Goal: Transaction & Acquisition: Purchase product/service

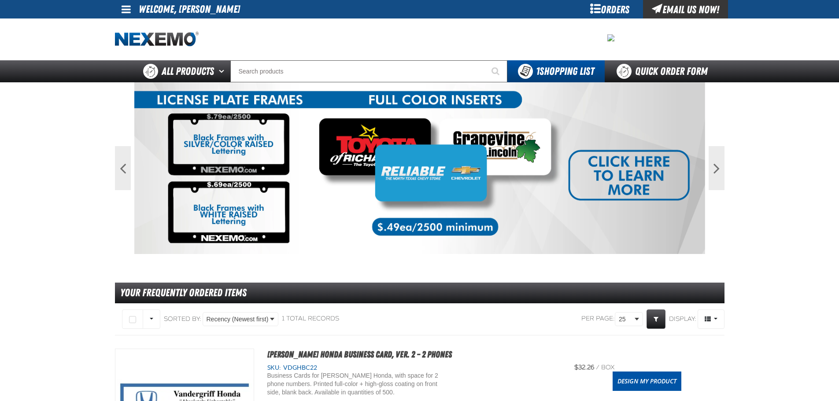
click at [607, 12] on div "Orders" at bounding box center [610, 9] width 66 height 18
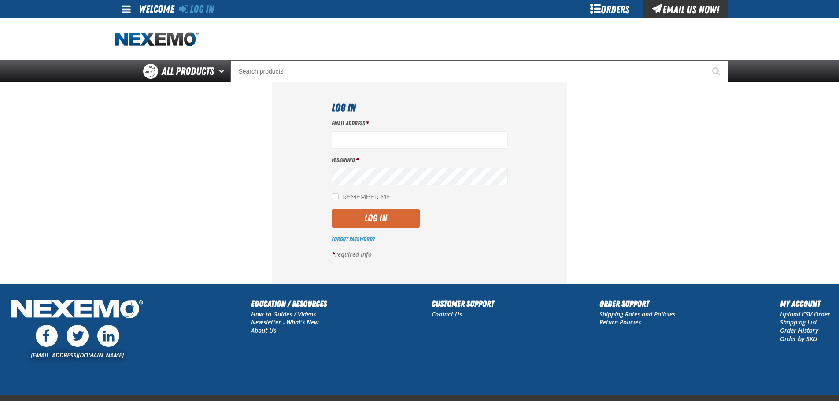
type input "[EMAIL_ADDRESS][DOMAIN_NAME]"
click at [383, 211] on button "Log In" at bounding box center [375, 218] width 88 height 19
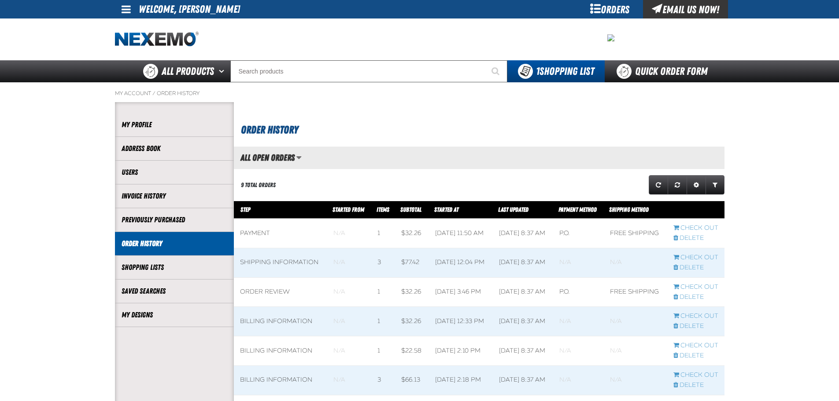
scroll to position [0, 0]
drag, startPoint x: 144, startPoint y: 316, endPoint x: 152, endPoint y: 316, distance: 8.4
click at [144, 316] on link "My Designs" at bounding box center [175, 315] width 106 height 10
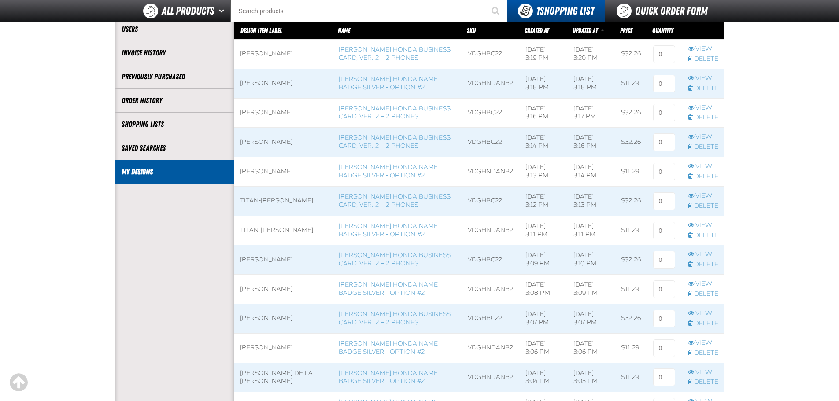
scroll to position [44, 0]
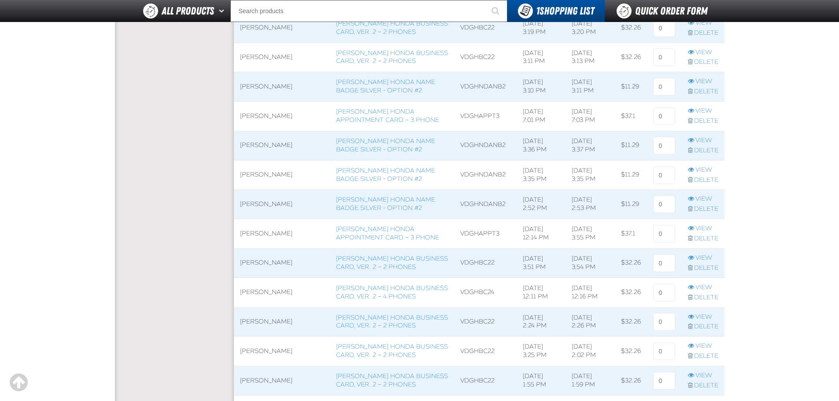
scroll to position [1145, 0]
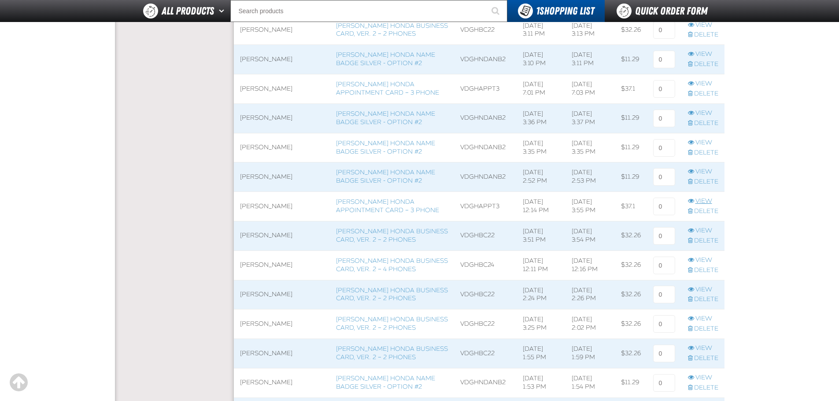
click at [705, 202] on link "View" at bounding box center [703, 201] width 30 height 8
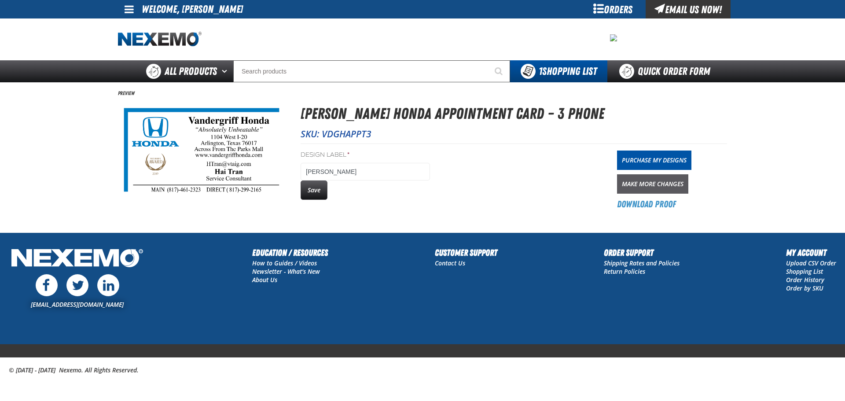
click at [641, 183] on link "Make More Changes" at bounding box center [652, 183] width 71 height 19
click at [322, 192] on button "Save" at bounding box center [314, 189] width 27 height 19
click at [605, 6] on div "Orders" at bounding box center [613, 9] width 66 height 18
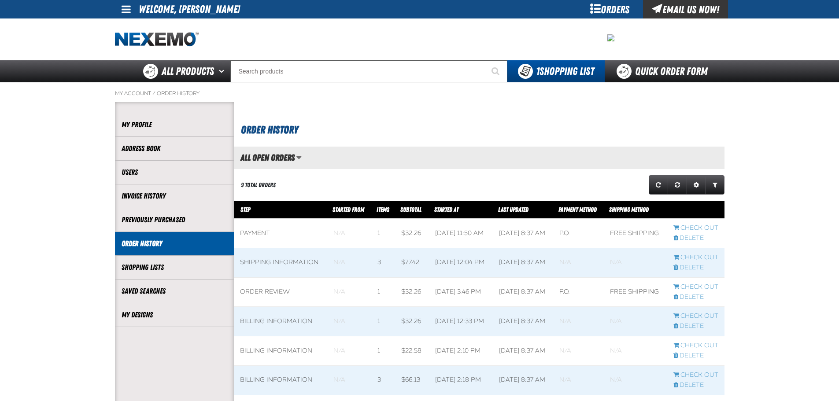
scroll to position [0, 0]
click at [144, 321] on li "My Designs" at bounding box center [174, 315] width 119 height 24
click at [146, 315] on link "My Designs" at bounding box center [175, 315] width 106 height 10
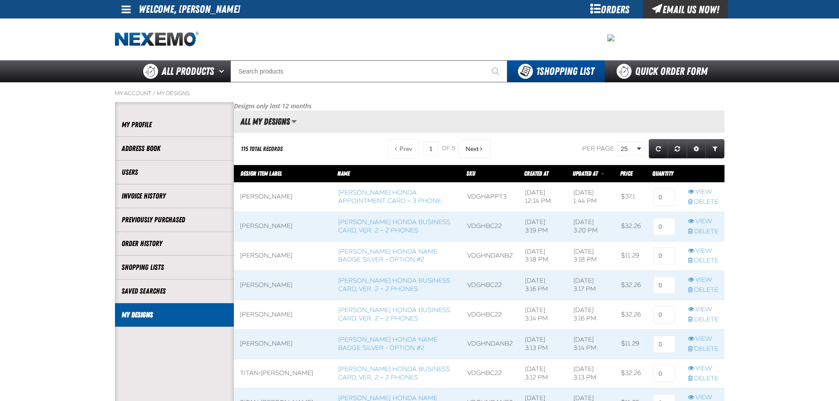
scroll to position [0, 0]
click at [697, 194] on link "View" at bounding box center [703, 192] width 30 height 8
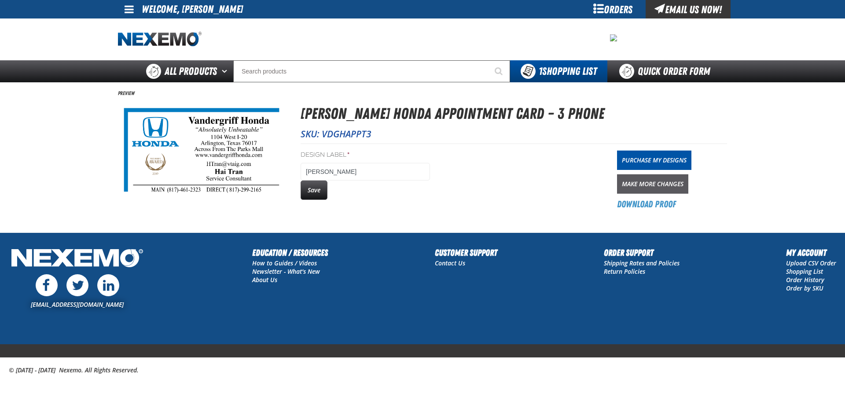
click at [665, 185] on link "Make More Changes" at bounding box center [652, 183] width 71 height 19
click at [607, 10] on div "Orders" at bounding box center [613, 9] width 66 height 18
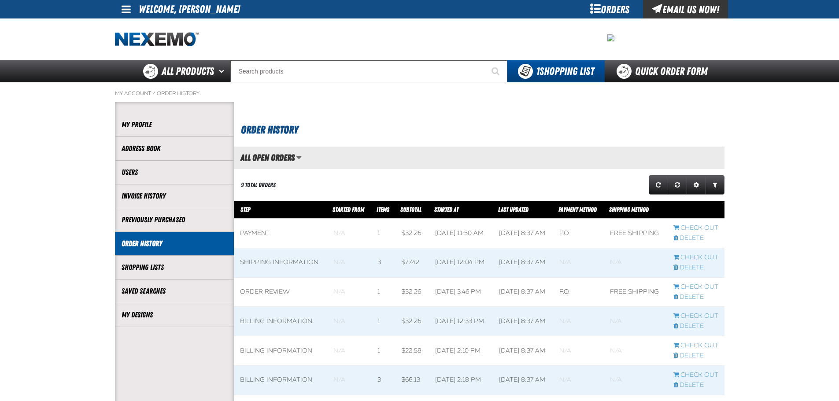
scroll to position [0, 0]
click at [158, 323] on li "My Designs" at bounding box center [174, 315] width 119 height 24
click at [148, 317] on link "My Designs" at bounding box center [175, 315] width 106 height 10
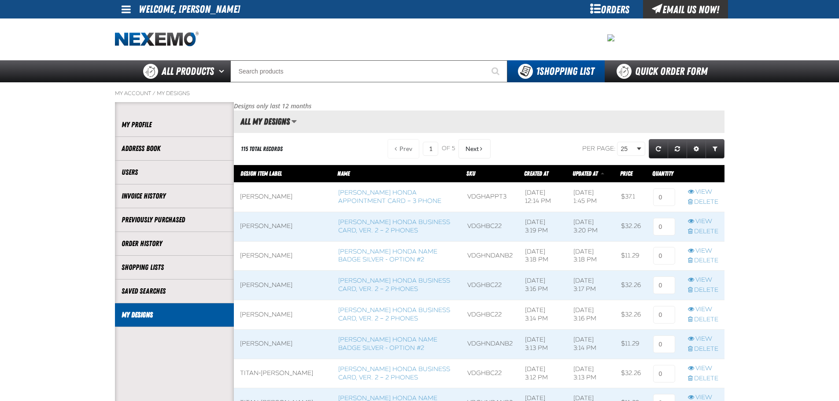
scroll to position [0, 0]
click at [662, 195] on input at bounding box center [664, 197] width 22 height 18
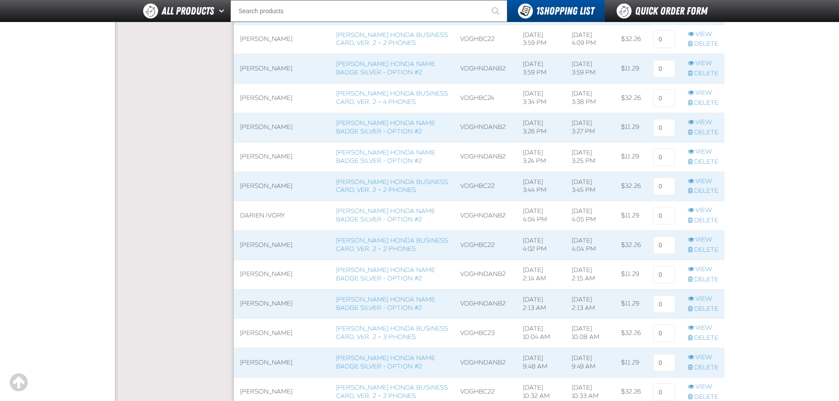
scroll to position [1673, 0]
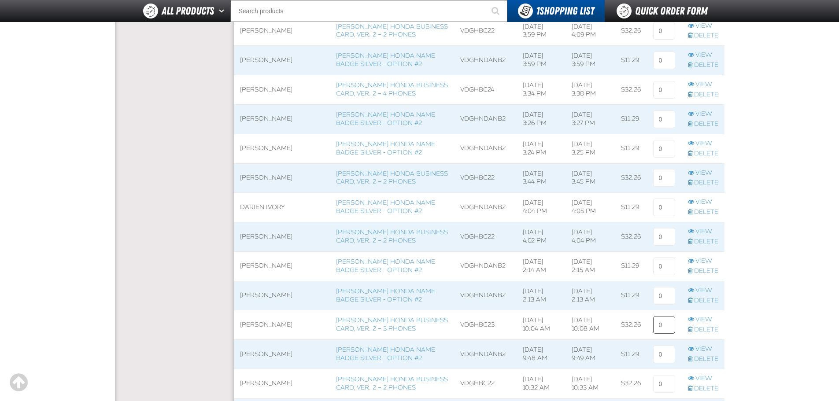
type input "1"
click at [663, 324] on input at bounding box center [664, 325] width 22 height 18
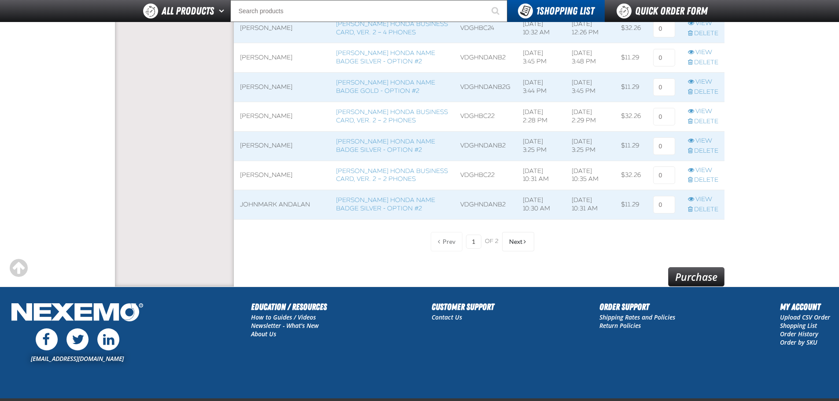
scroll to position [2906, 0]
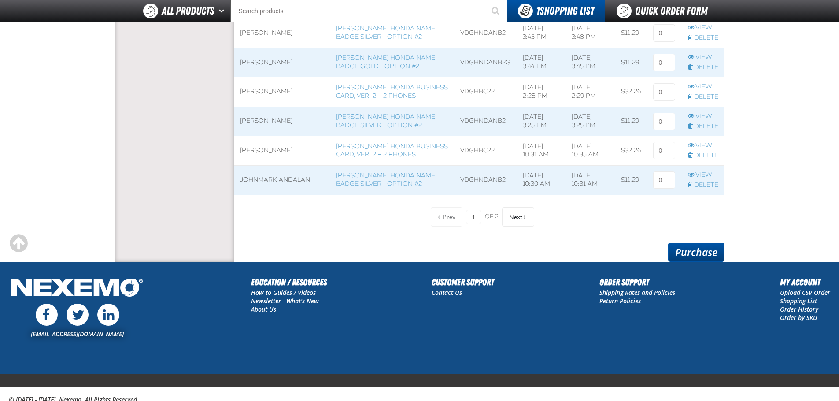
type input "1"
click at [691, 256] on link "Purchase" at bounding box center [696, 252] width 56 height 19
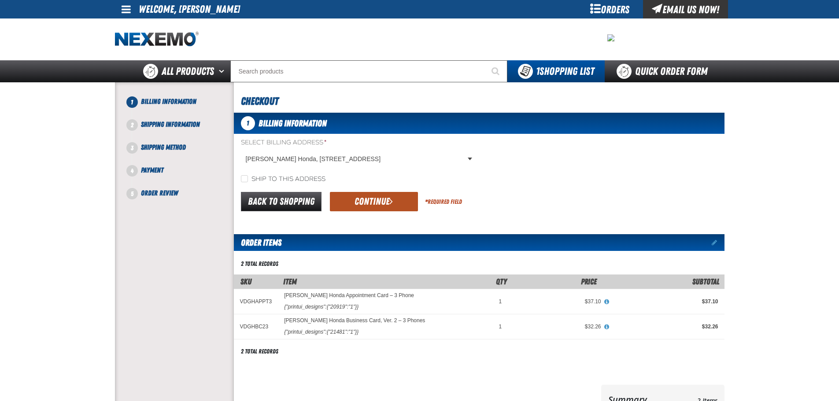
click at [395, 202] on button "Continue" at bounding box center [374, 201] width 88 height 19
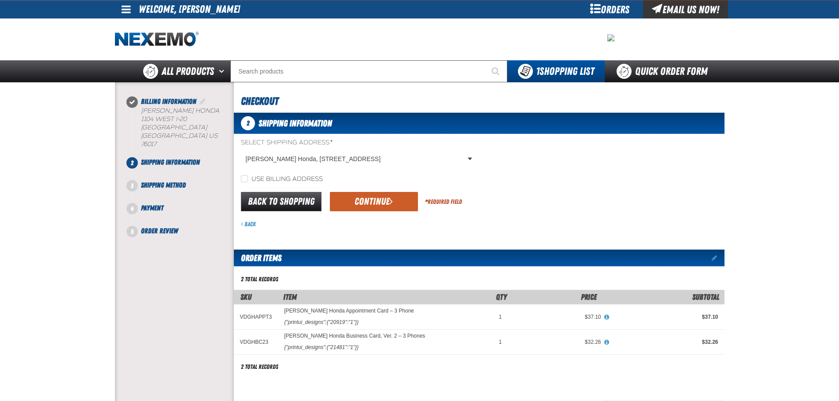
click at [395, 202] on button "Continue" at bounding box center [374, 201] width 88 height 19
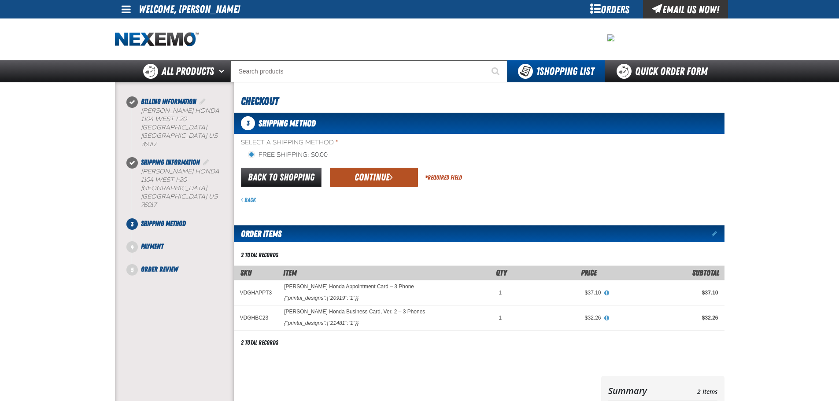
click at [394, 179] on button "Continue" at bounding box center [374, 177] width 88 height 19
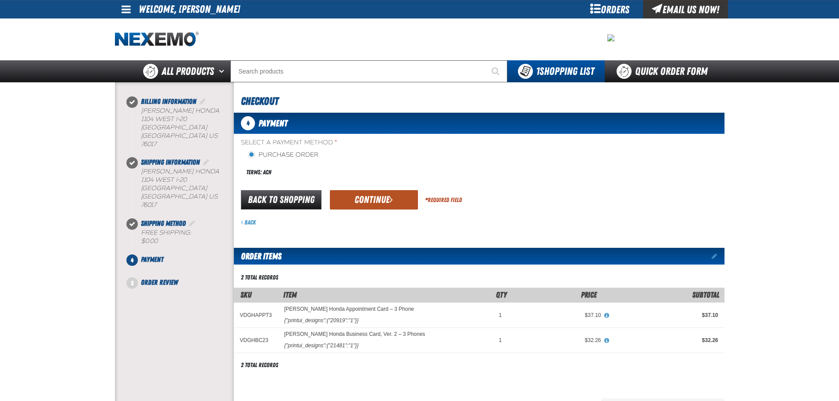
click at [395, 201] on button "Continue" at bounding box center [374, 199] width 88 height 19
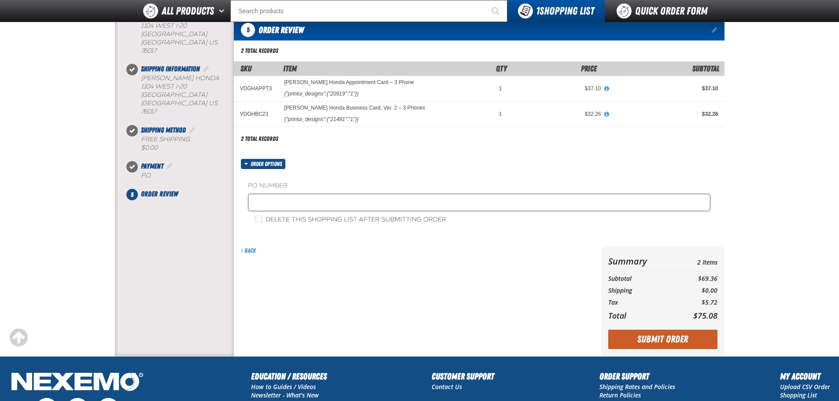
scroll to position [195, 0]
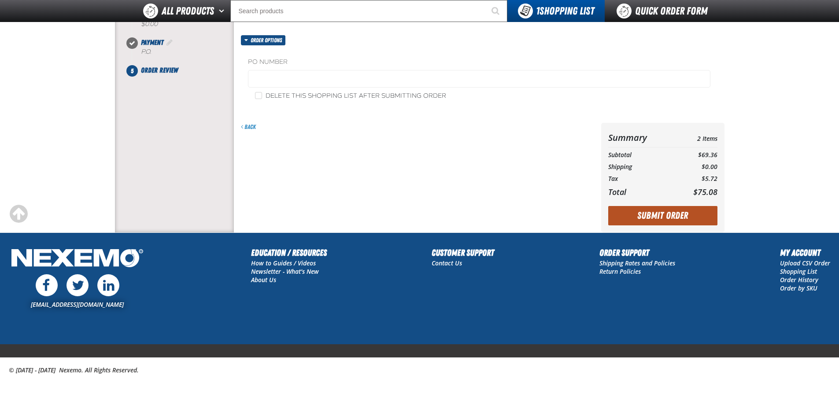
click at [650, 216] on button "Submit Order" at bounding box center [662, 215] width 109 height 19
